Goal: Information Seeking & Learning: Learn about a topic

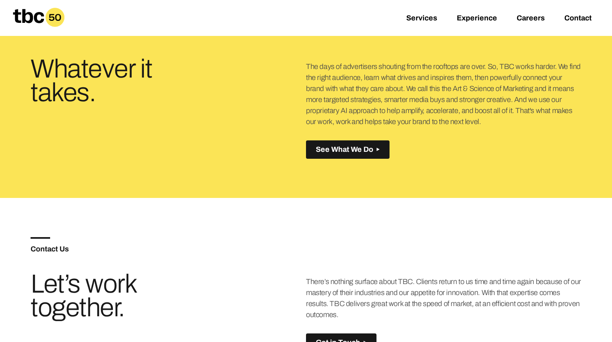
scroll to position [596, 0]
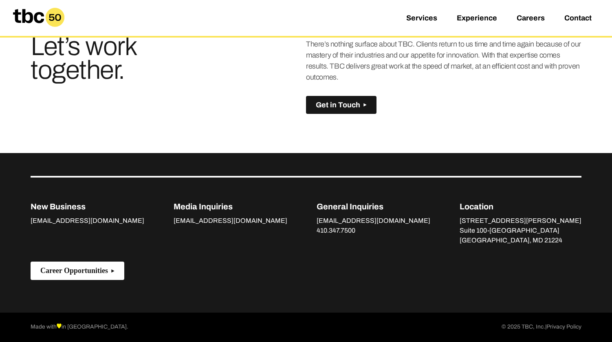
click at [57, 275] on button "Career Opportunities" at bounding box center [78, 270] width 94 height 18
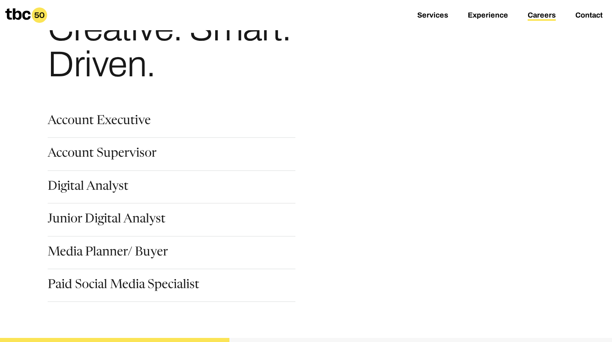
scroll to position [52, 0]
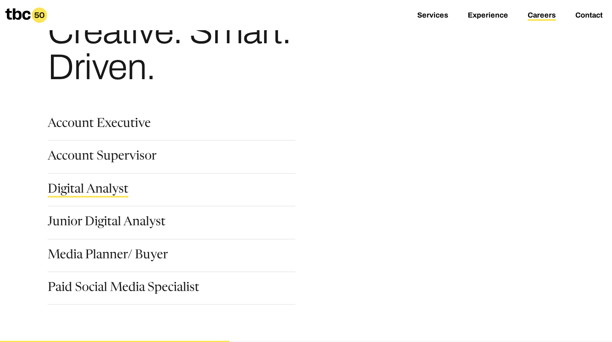
click at [79, 192] on link "Digital Analyst" at bounding box center [88, 190] width 81 height 14
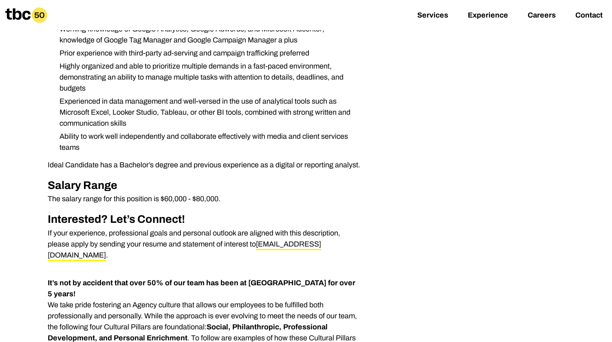
scroll to position [326, 0]
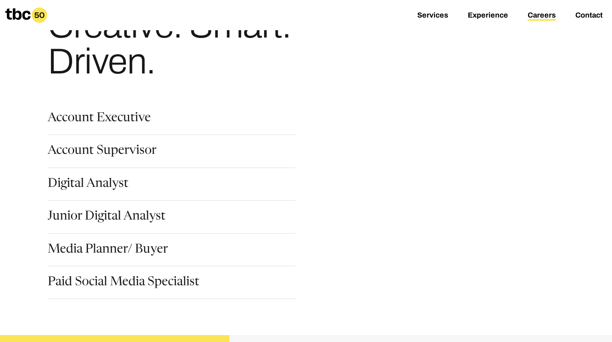
scroll to position [82, 0]
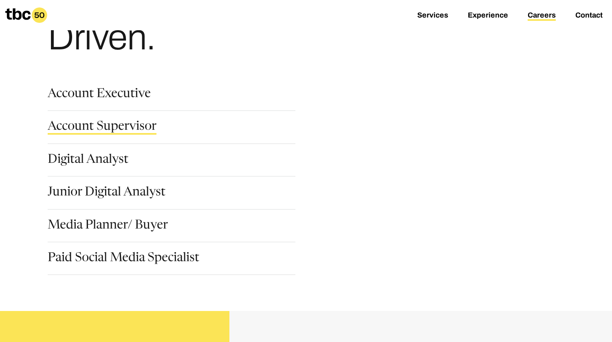
click at [132, 126] on link "Account Supervisor" at bounding box center [102, 128] width 109 height 14
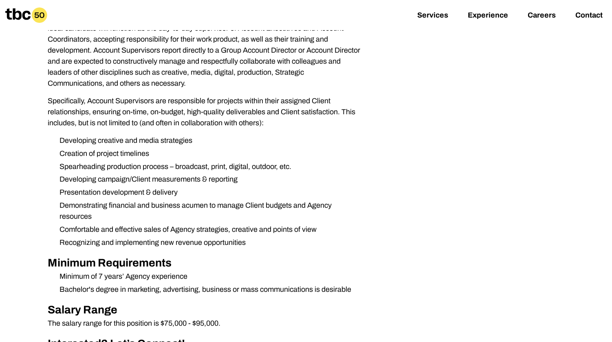
scroll to position [245, 0]
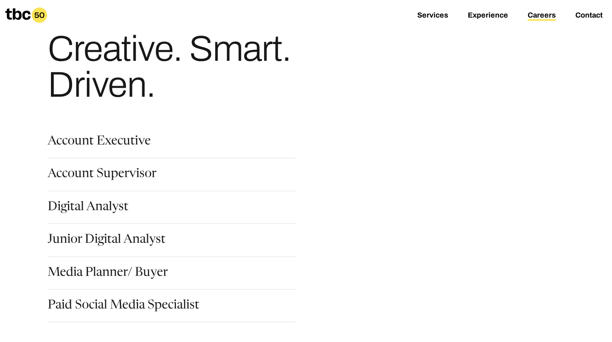
scroll to position [82, 0]
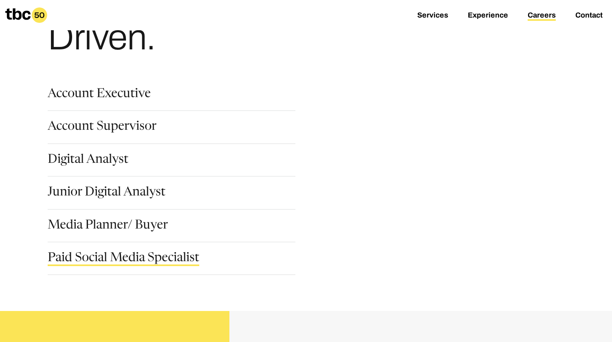
click at [177, 255] on link "Paid Social Media Specialist" at bounding box center [124, 259] width 152 height 14
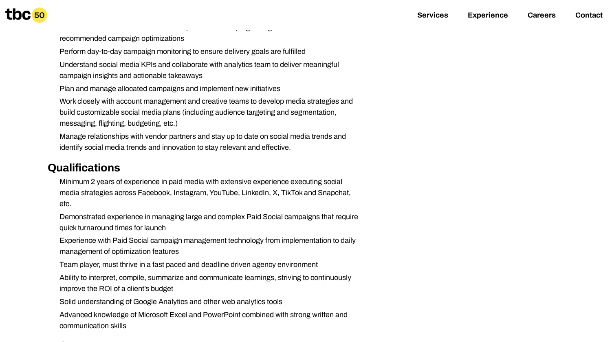
scroll to position [285, 0]
